Goal: Information Seeking & Learning: Learn about a topic

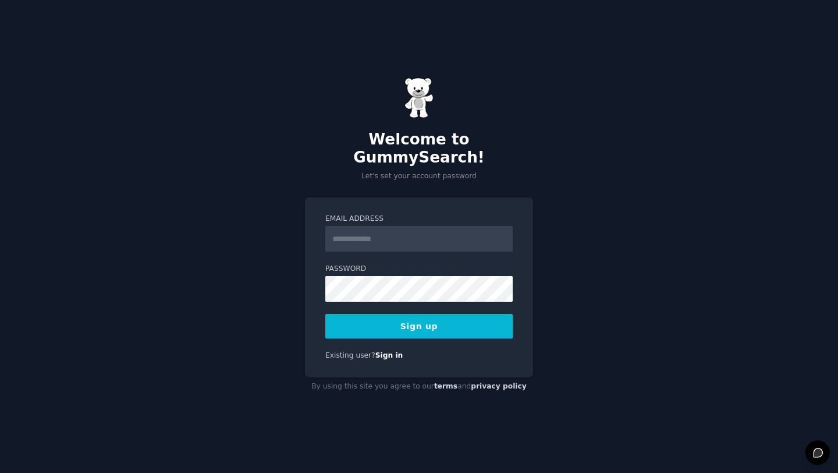
click at [356, 233] on input "Email Address" at bounding box center [418, 239] width 187 height 26
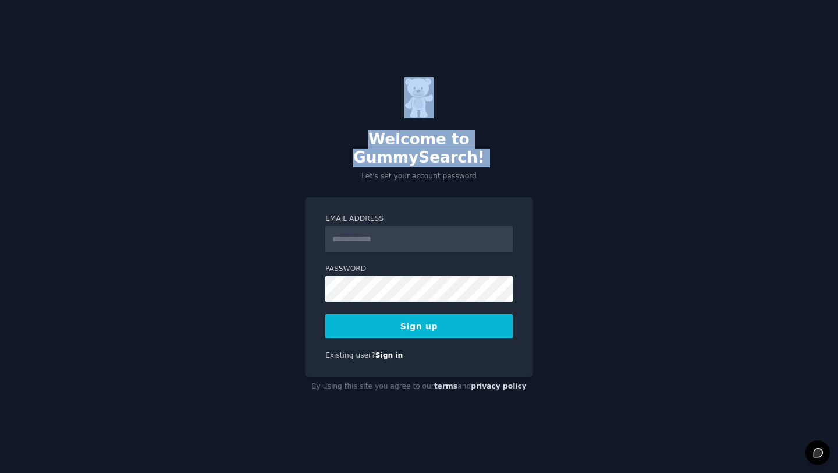
drag, startPoint x: 314, startPoint y: 162, endPoint x: 223, endPoint y: 103, distance: 108.5
click at [222, 103] on div "Welcome to GummySearch! Let's set your account password Email Address Password …" at bounding box center [419, 236] width 838 height 473
click at [223, 103] on div "Welcome to GummySearch! Let's set your account password Email Address Password …" at bounding box center [419, 236] width 838 height 473
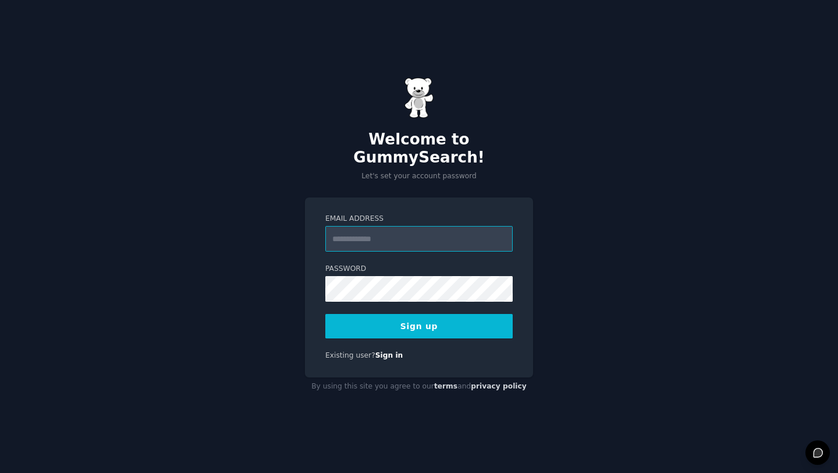
click at [348, 227] on input "Email Address" at bounding box center [418, 239] width 187 height 26
click at [376, 226] on input "Email Address" at bounding box center [418, 239] width 187 height 26
type input "**********"
click at [323, 317] on div "**********" at bounding box center [419, 287] width 228 height 180
click at [349, 319] on button "Sign up" at bounding box center [418, 326] width 187 height 24
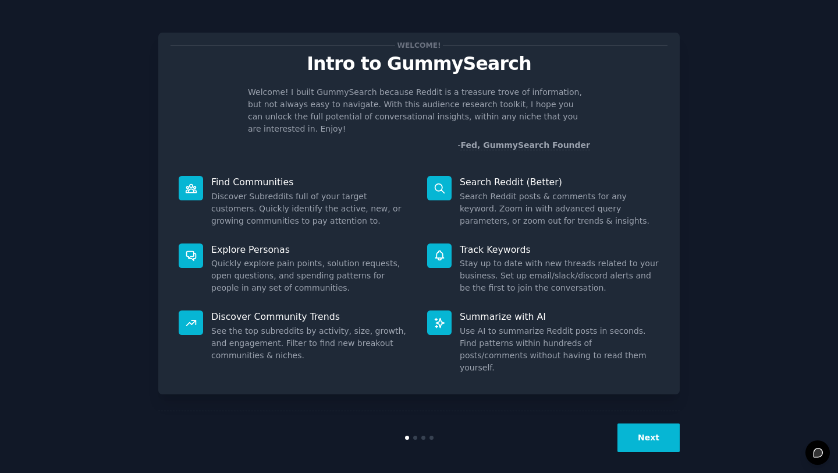
click at [647, 427] on button "Next" at bounding box center [649, 437] width 62 height 29
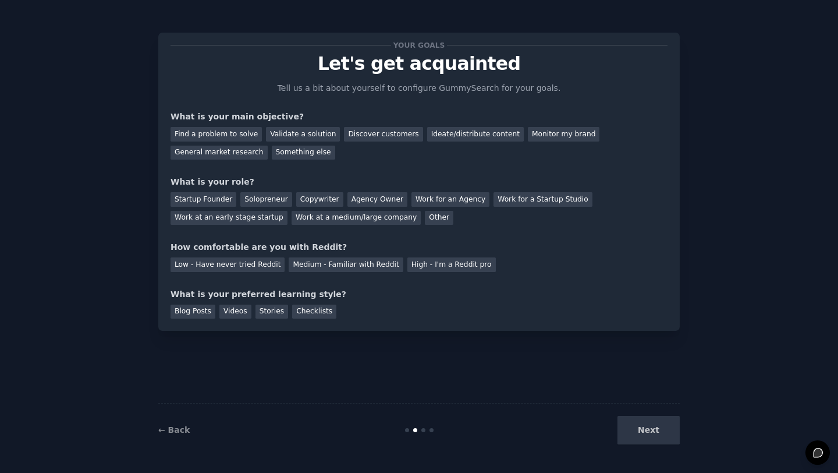
click at [647, 427] on div "Next" at bounding box center [593, 430] width 174 height 29
click at [537, 377] on div "Your goals Let's get acquainted Tell us a bit about yourself to configure Gummy…" at bounding box center [419, 236] width 522 height 440
click at [171, 433] on link "← Back" at bounding box center [173, 429] width 31 height 9
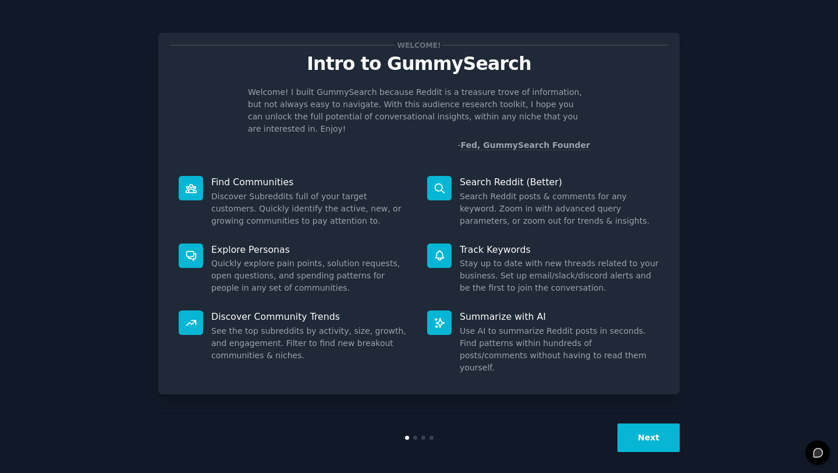
click at [644, 442] on button "Next" at bounding box center [649, 437] width 62 height 29
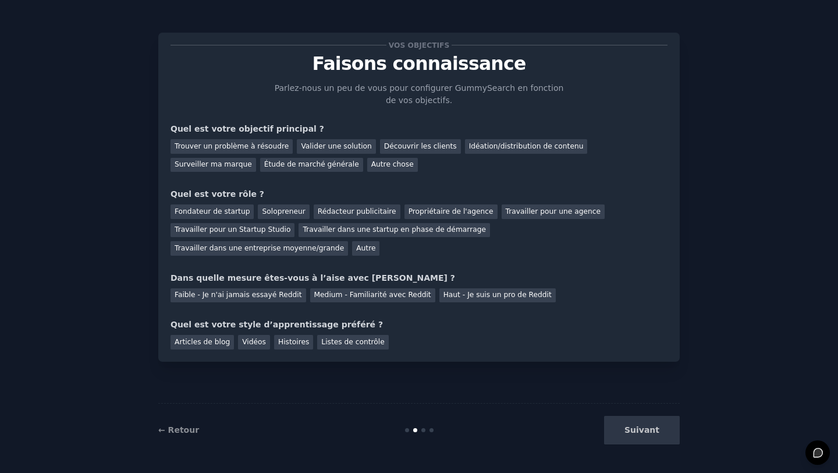
click at [151, 93] on div "Vos objectifs Faisons connaissance Parlez-nous un peu de vous pour configurer G…" at bounding box center [419, 236] width 806 height 440
click at [264, 166] on font "Étude de marché générale" at bounding box center [311, 164] width 95 height 8
click at [236, 148] on font "Trouver un problème à résoudre" at bounding box center [232, 146] width 114 height 8
click at [264, 163] on font "Étude de marché générale" at bounding box center [311, 164] width 95 height 8
click at [283, 208] on font "Solopreneur" at bounding box center [283, 211] width 43 height 8
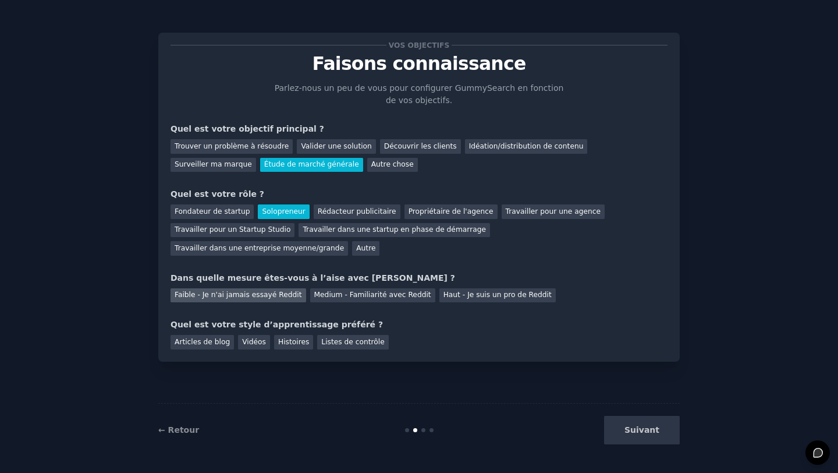
click at [242, 298] on font "Faible - Je n'ai jamais essayé Reddit" at bounding box center [238, 295] width 127 height 8
click at [262, 342] on font "Vidéos" at bounding box center [254, 342] width 24 height 8
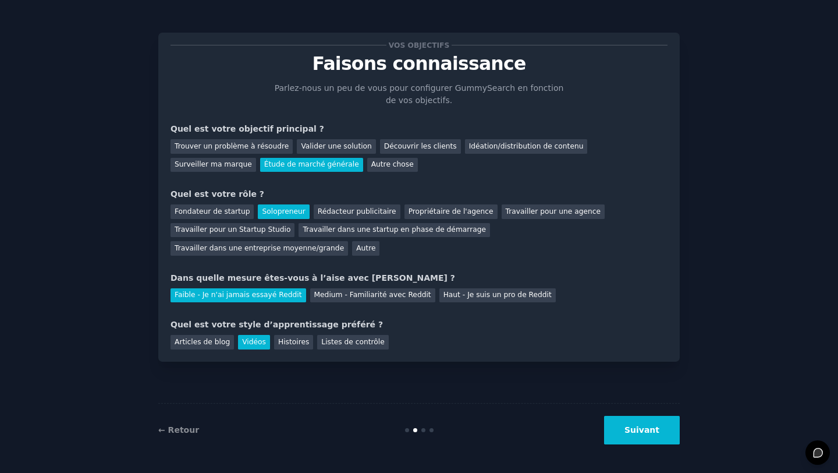
click at [639, 435] on button "Suivant" at bounding box center [642, 430] width 76 height 29
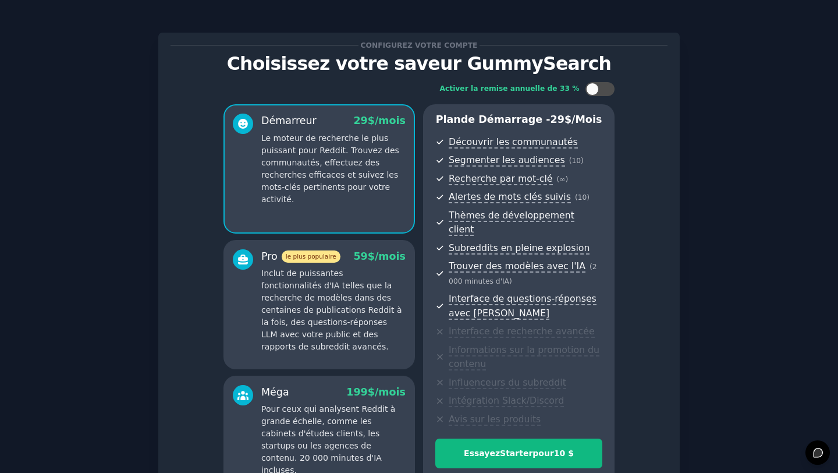
scroll to position [128, 0]
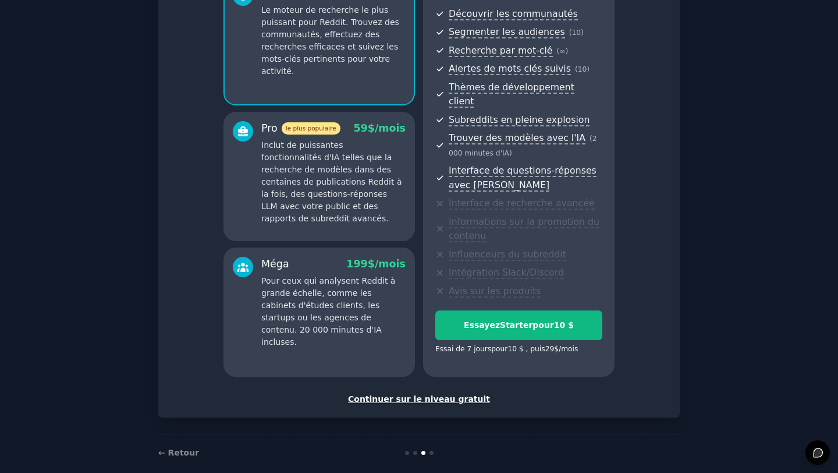
click at [434, 394] on font "Continuer sur le niveau gratuit" at bounding box center [419, 398] width 142 height 9
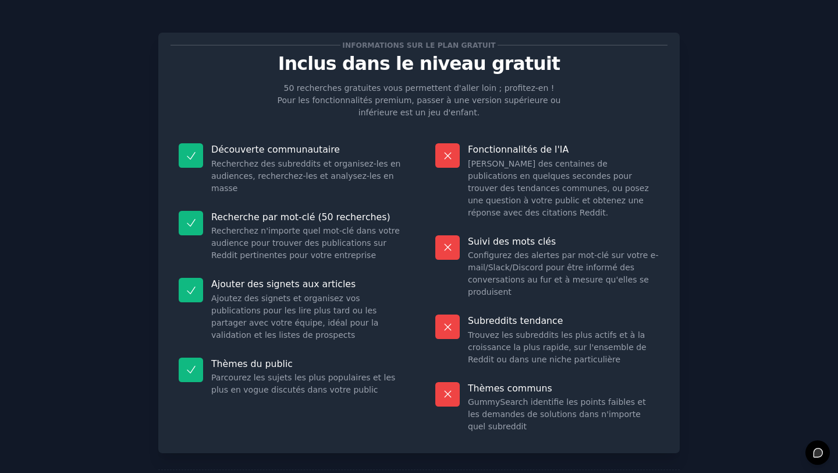
scroll to position [54, 0]
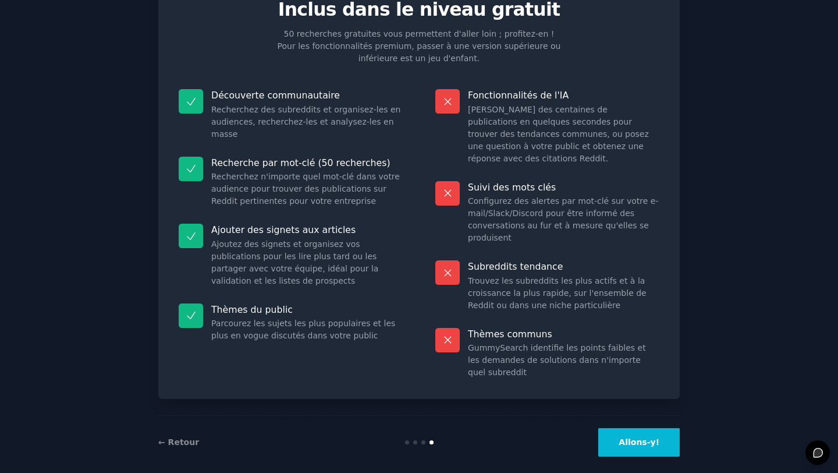
click at [630, 437] on font "Allons-y!" at bounding box center [639, 441] width 41 height 9
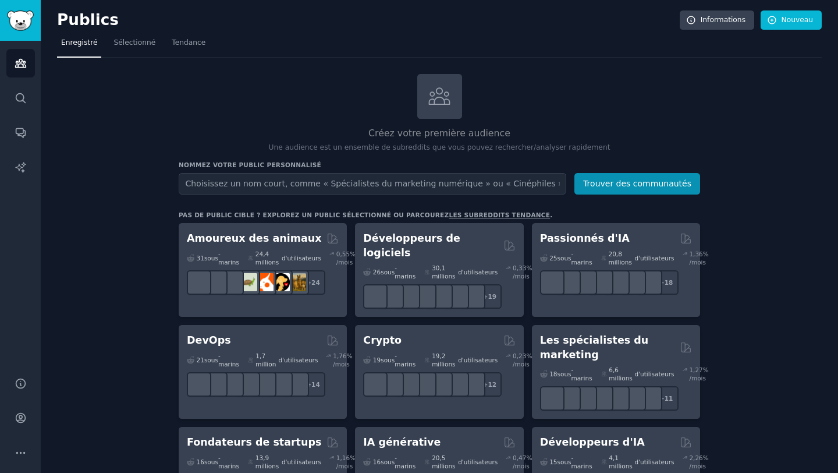
click at [261, 184] on input "text" at bounding box center [373, 184] width 388 height 22
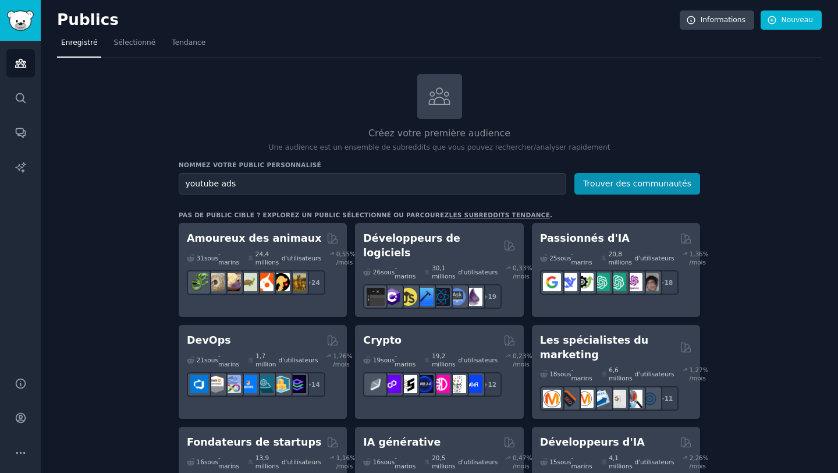
type input "youtube ads"
click at [575, 173] on button "Trouver des communautés" at bounding box center [638, 184] width 126 height 22
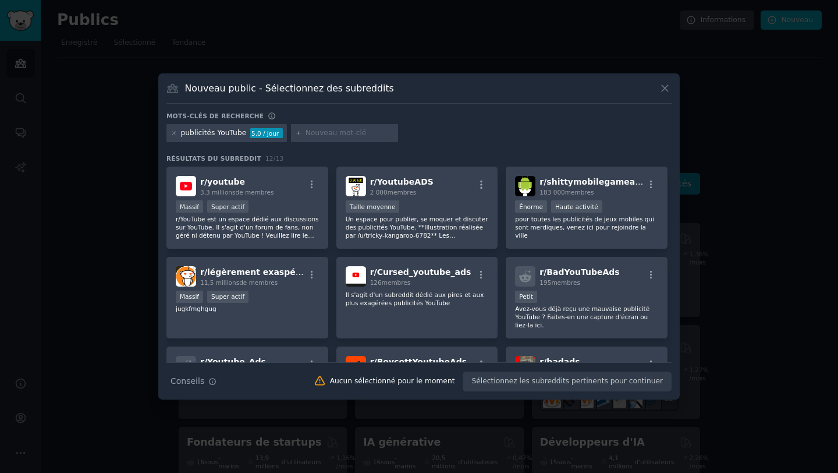
click at [231, 133] on font "publicités YouTube" at bounding box center [214, 133] width 66 height 8
click at [174, 133] on icon at bounding box center [173, 133] width 3 height 3
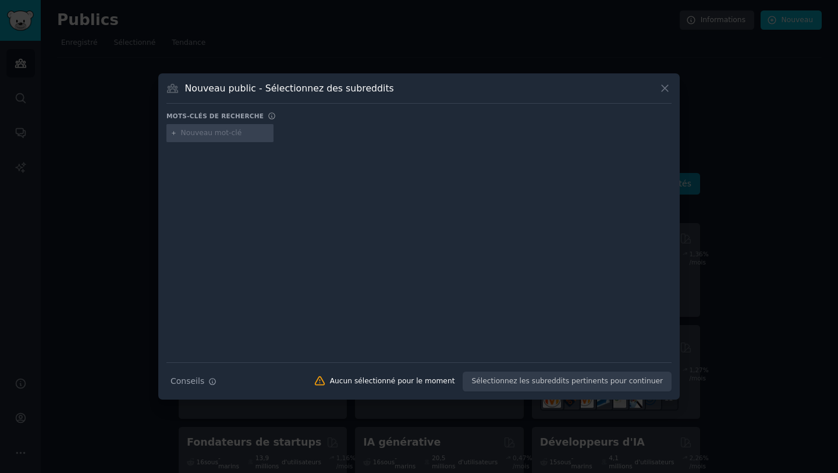
click at [206, 137] on input "text" at bounding box center [225, 133] width 88 height 10
type input "meta ads"
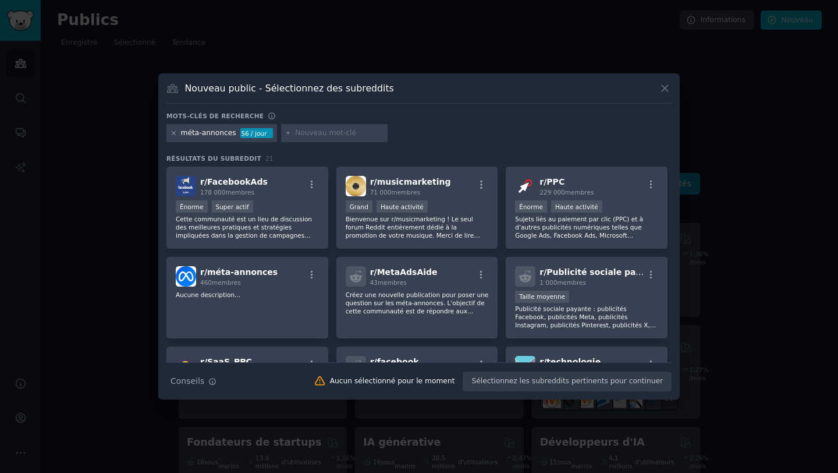
click at [172, 133] on icon at bounding box center [174, 133] width 6 height 6
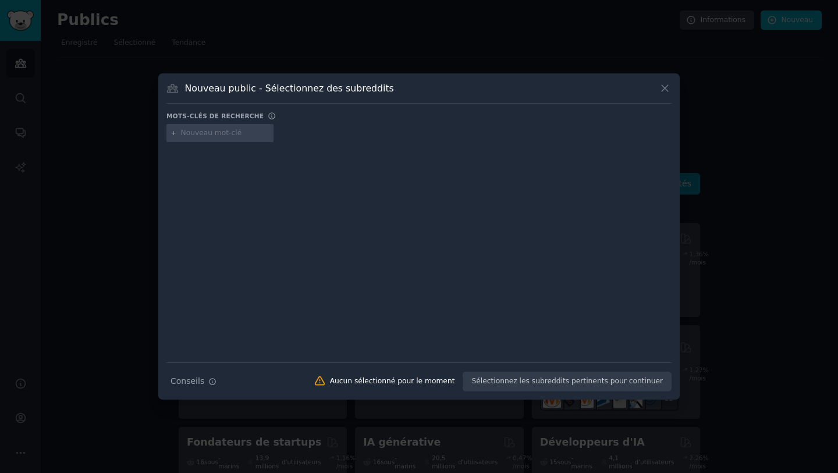
click at [218, 137] on input "text" at bounding box center [225, 133] width 88 height 10
type input "youtubeads"
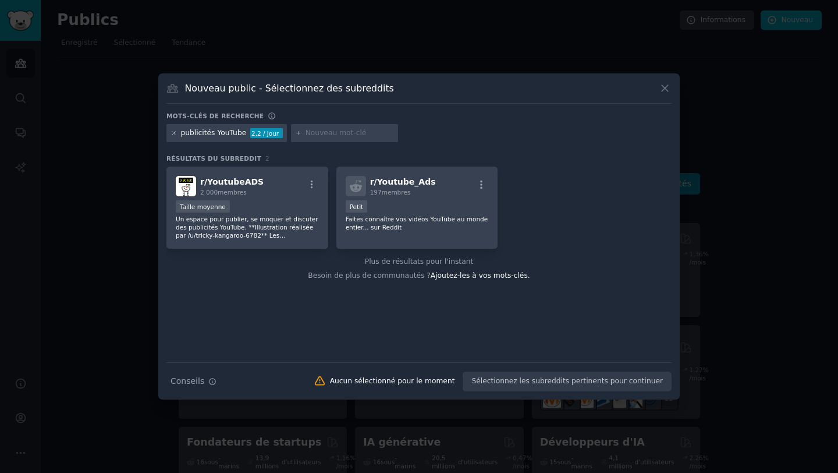
click at [173, 134] on icon at bounding box center [174, 133] width 6 height 6
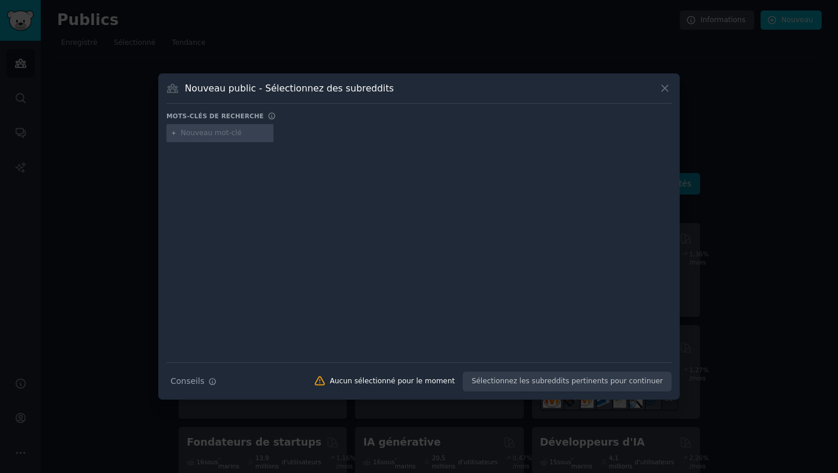
click at [199, 136] on input "text" at bounding box center [225, 133] width 88 height 10
click at [662, 94] on button at bounding box center [664, 88] width 13 height 13
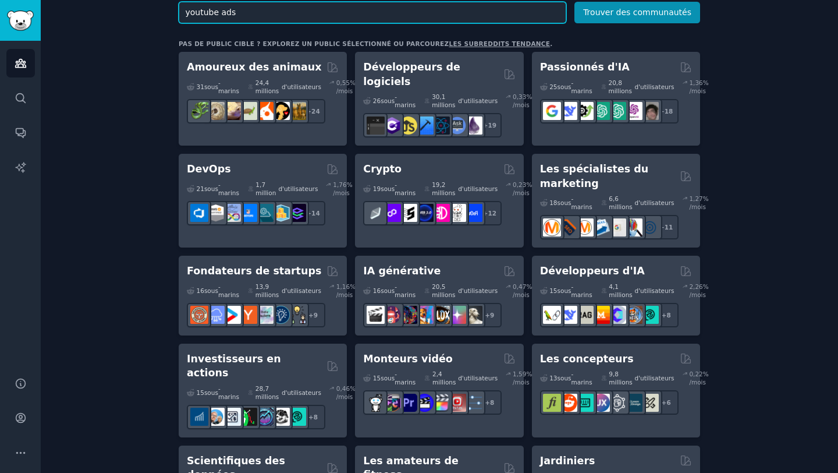
scroll to position [176, 0]
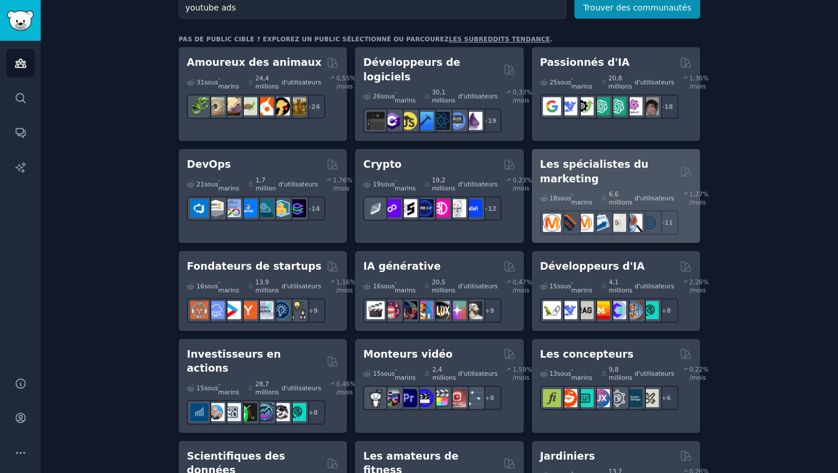
click at [621, 168] on h2 "Les spécialistes du marketing" at bounding box center [608, 171] width 136 height 29
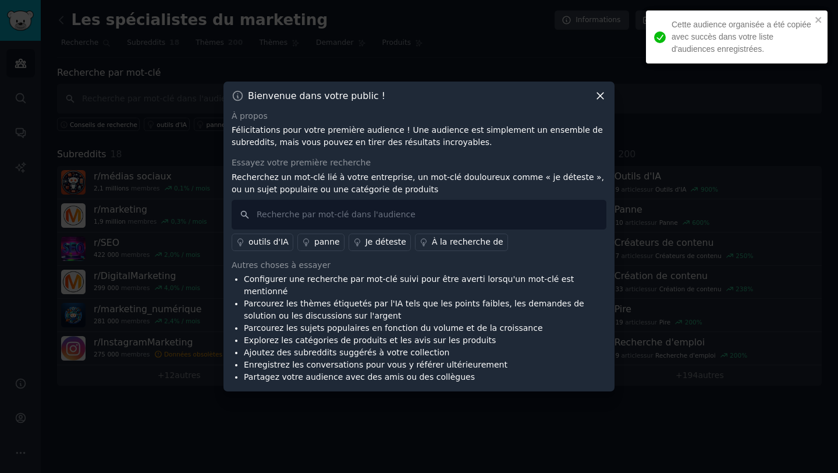
click at [598, 102] on icon at bounding box center [600, 96] width 12 height 12
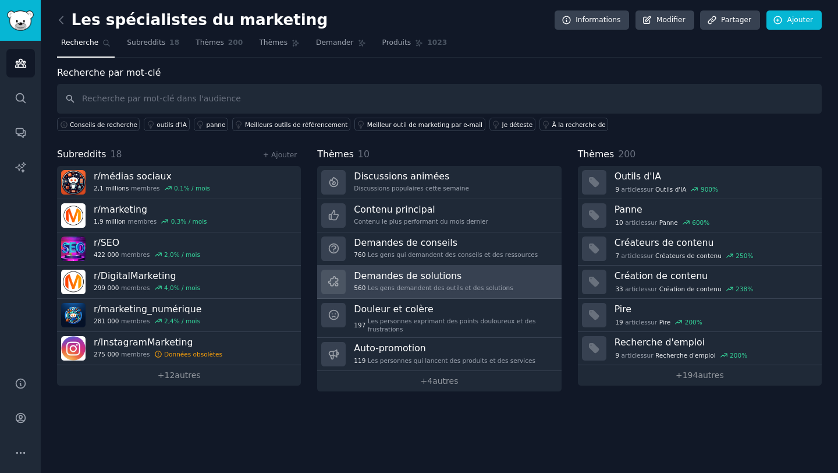
click at [388, 280] on font "Demandes de solutions" at bounding box center [408, 275] width 108 height 11
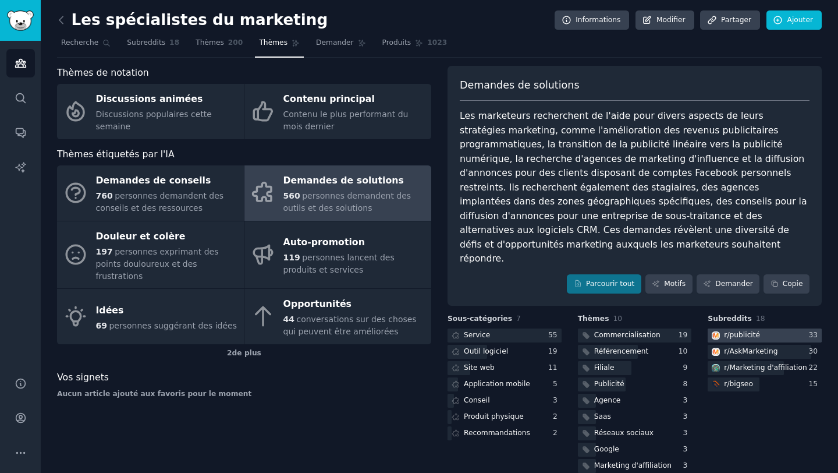
click at [773, 328] on div at bounding box center [765, 335] width 114 height 15
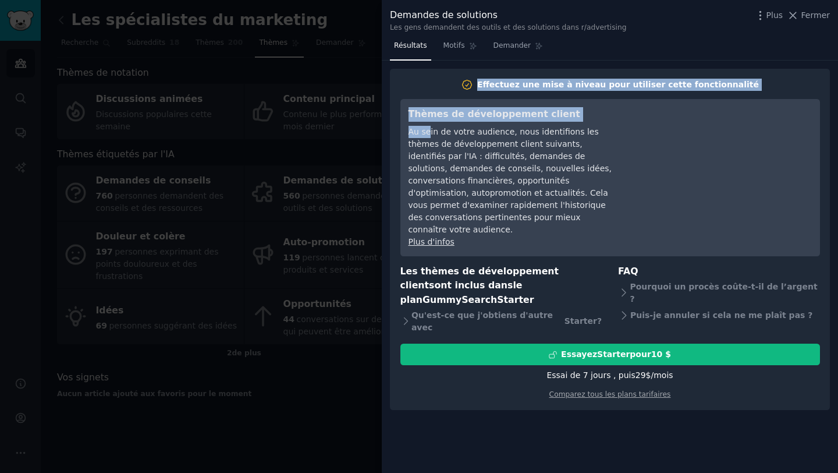
drag, startPoint x: 428, startPoint y: 129, endPoint x: 411, endPoint y: 75, distance: 56.7
click at [415, 81] on div "Effectuez une mise à niveau pour utiliser cette fonctionnalité Thèmes de dévelo…" at bounding box center [611, 239] width 420 height 321
